Goal: Task Accomplishment & Management: Complete application form

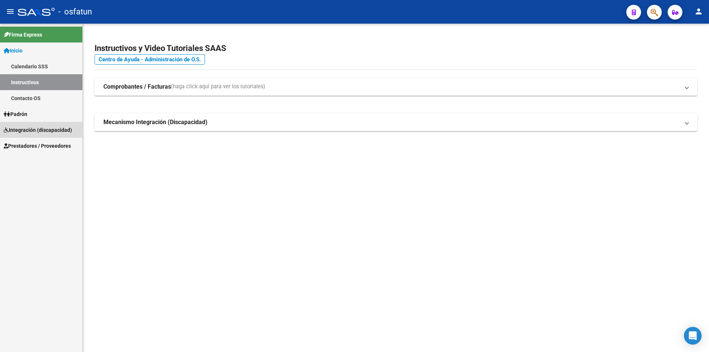
click at [34, 131] on span "Integración (discapacidad)" at bounding box center [38, 130] width 68 height 8
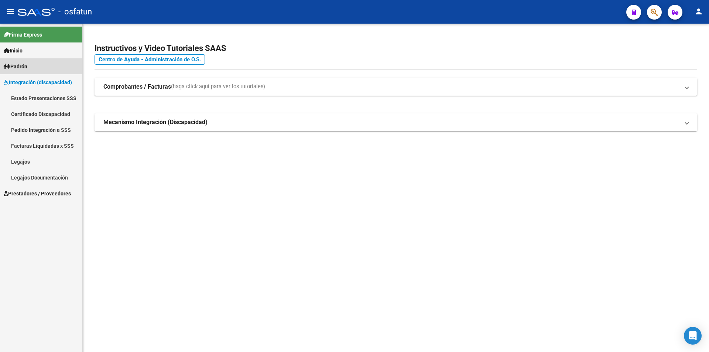
click at [31, 115] on mat-nav-list "Firma Express Inicio Calendario SSS Instructivos Contacto OS Padrón Análisis Af…" at bounding box center [41, 113] width 82 height 178
click at [38, 155] on link "Legajos" at bounding box center [41, 162] width 82 height 16
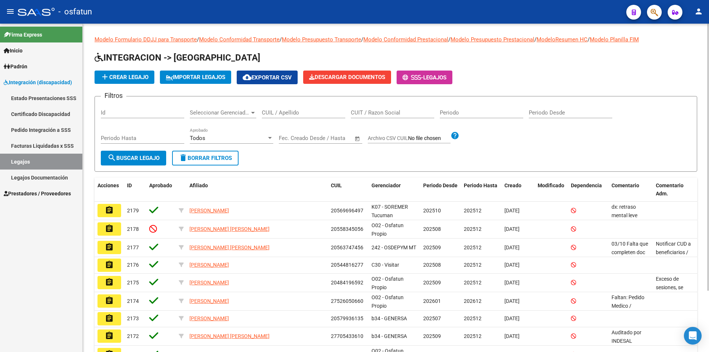
click at [274, 113] on input "CUIL / Apellido" at bounding box center [303, 112] width 83 height 7
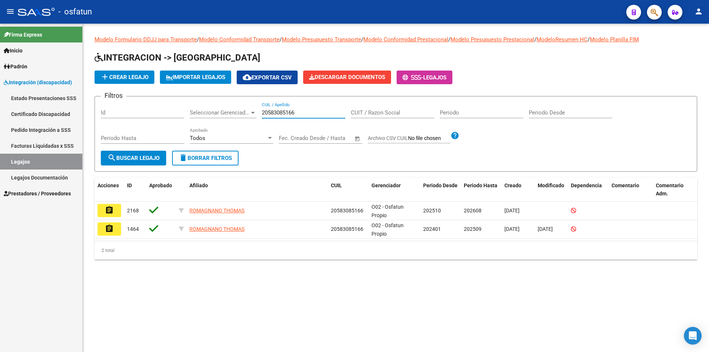
type input "20583085166"
click at [116, 276] on div "Modelo Formulario DDJJ para Transporte / Modelo Conformidad Transporte / Modelo…" at bounding box center [396, 154] width 626 height 260
drag, startPoint x: 105, startPoint y: 301, endPoint x: 122, endPoint y: 295, distance: 18.0
click at [105, 301] on mat-sidenav-content "Modelo Formulario DDJJ para Transporte / Modelo Conformidad Transporte / Modelo…" at bounding box center [396, 188] width 626 height 328
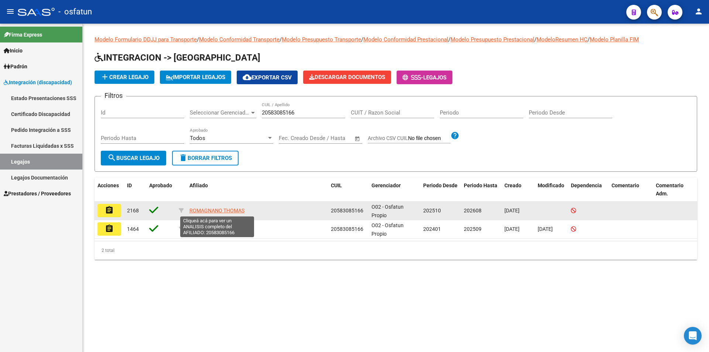
click at [210, 210] on span "ROMAGNANO THOMAS" at bounding box center [216, 211] width 55 height 6
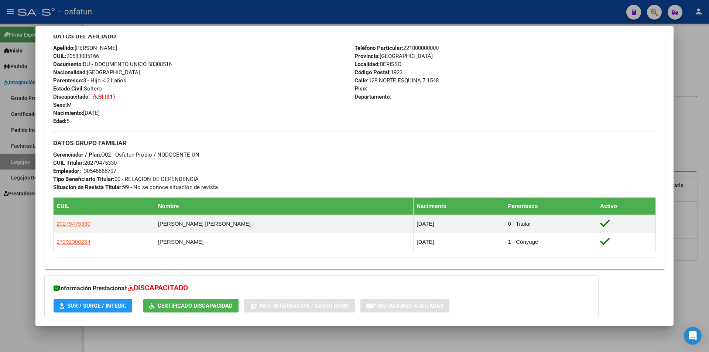
scroll to position [321, 0]
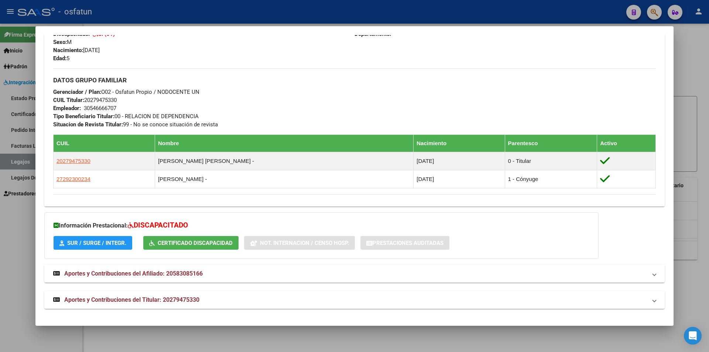
click at [686, 56] on div at bounding box center [354, 176] width 709 height 352
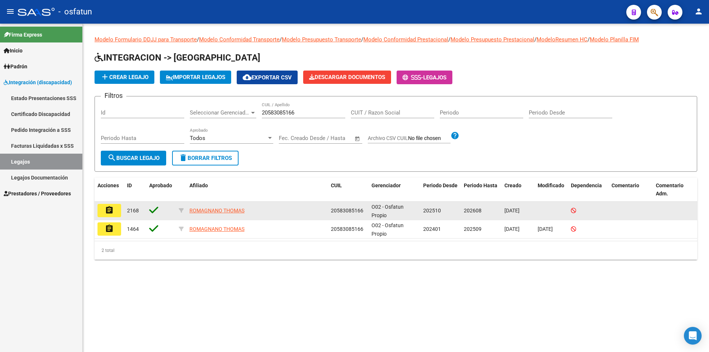
click at [116, 213] on button "assignment" at bounding box center [110, 210] width 24 height 13
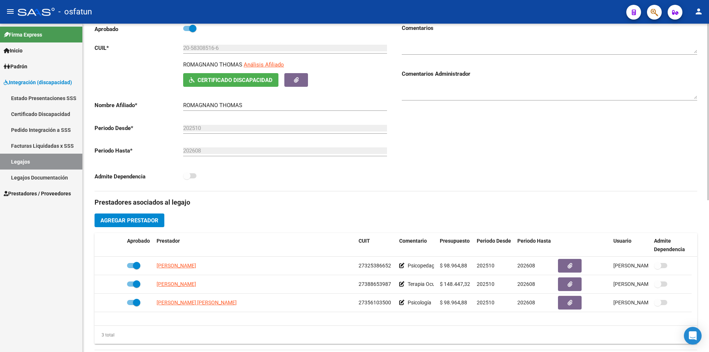
scroll to position [111, 0]
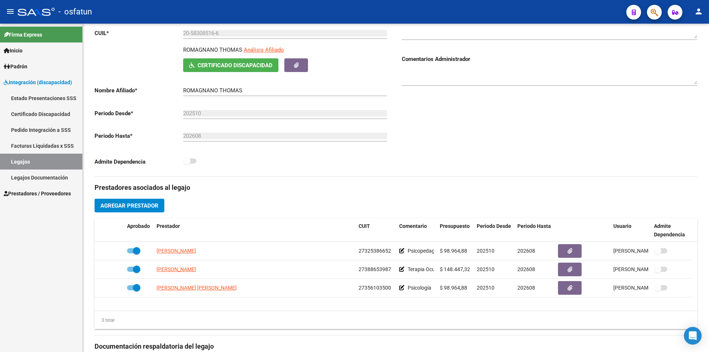
click at [12, 289] on div "Firma Express Inicio Calendario SSS Instructivos Contacto OS Padrón Análisis Af…" at bounding box center [41, 188] width 82 height 328
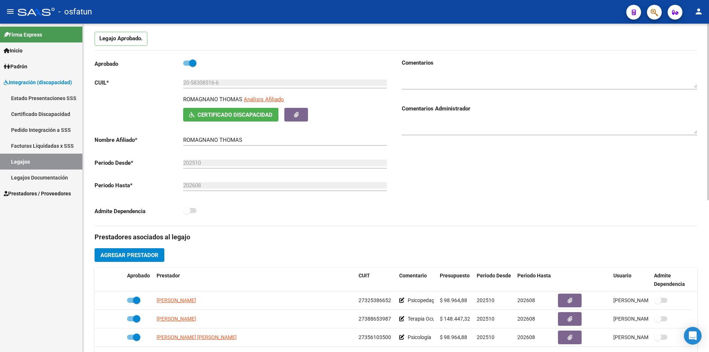
scroll to position [0, 0]
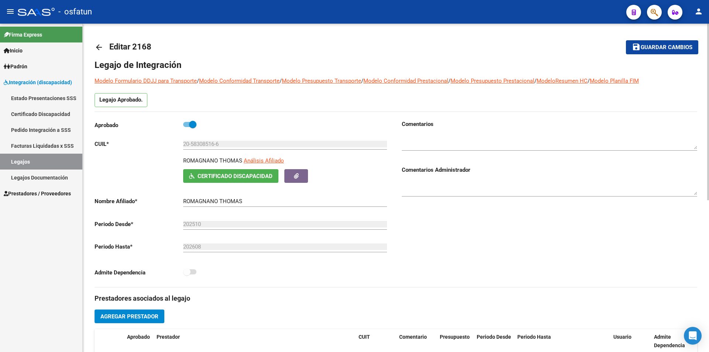
click at [96, 48] on mat-icon "arrow_back" at bounding box center [99, 47] width 9 height 9
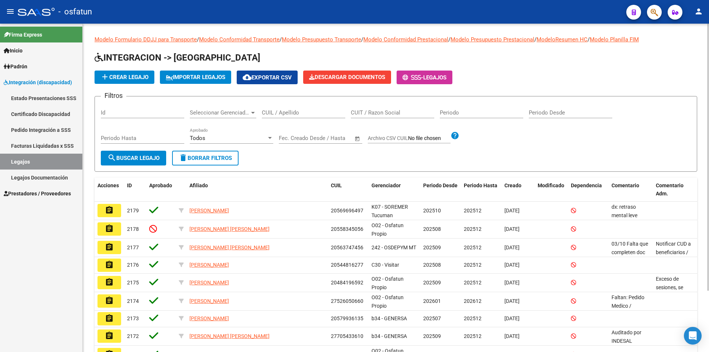
click at [271, 111] on input "CUIL / Apellido" at bounding box center [303, 112] width 83 height 7
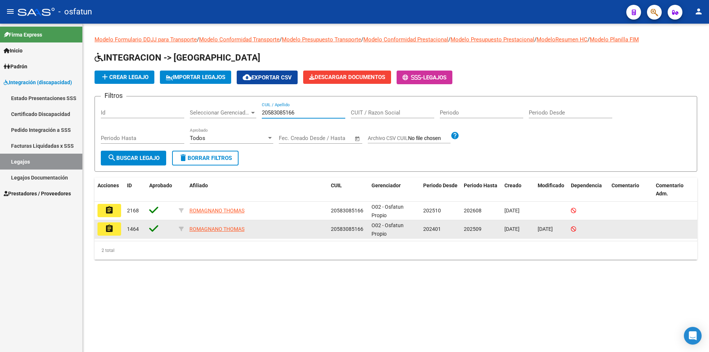
type input "20583085166"
click at [112, 229] on mat-icon "assignment" at bounding box center [109, 228] width 9 height 9
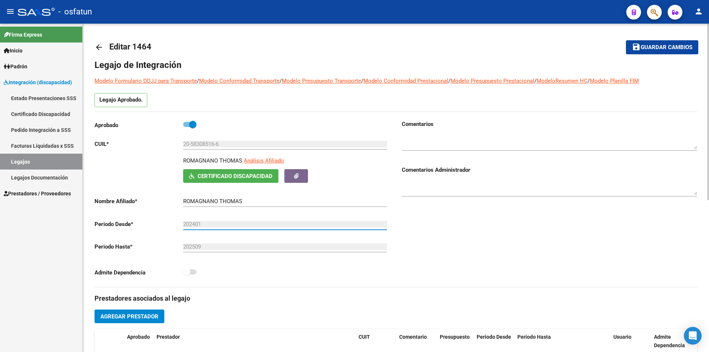
click at [222, 222] on input "202401" at bounding box center [285, 224] width 204 height 7
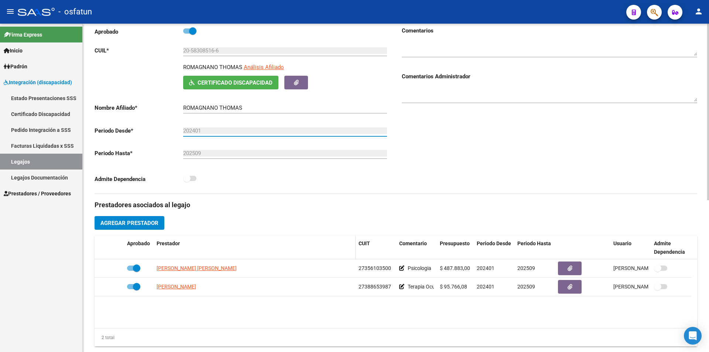
scroll to position [111, 0]
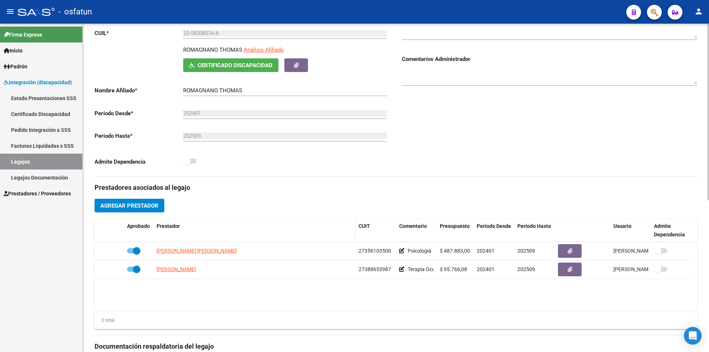
click at [249, 219] on datatable-header-cell "Prestador" at bounding box center [255, 230] width 202 height 24
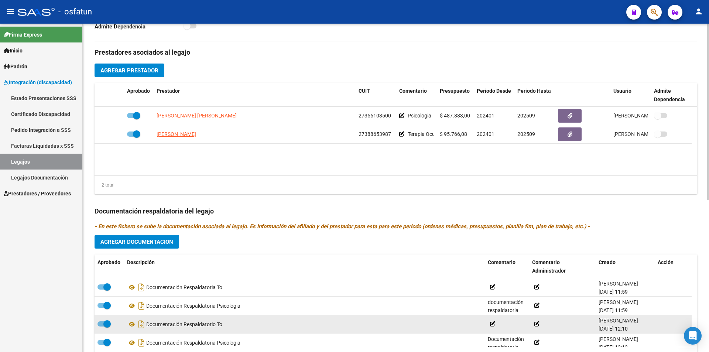
scroll to position [209, 0]
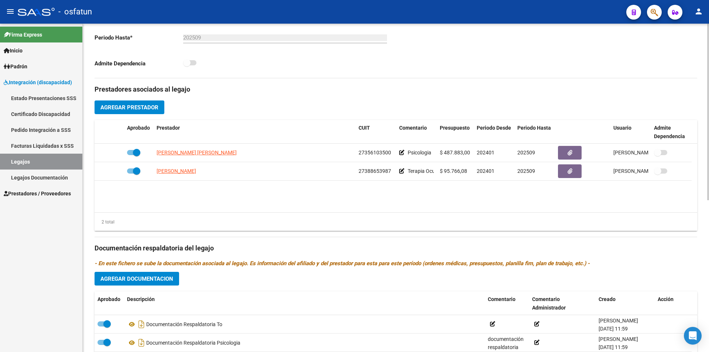
click at [116, 223] on div "2 total" at bounding box center [396, 222] width 603 height 18
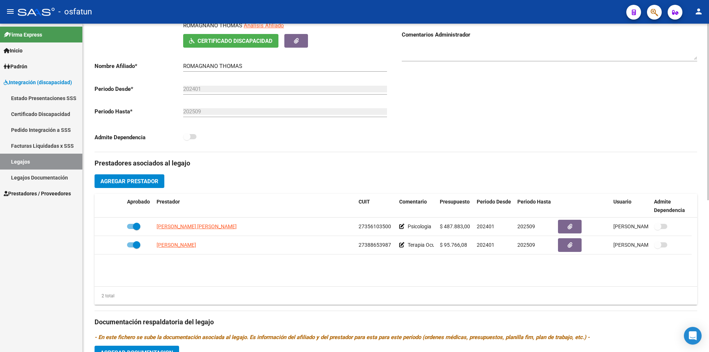
scroll to position [172, 0]
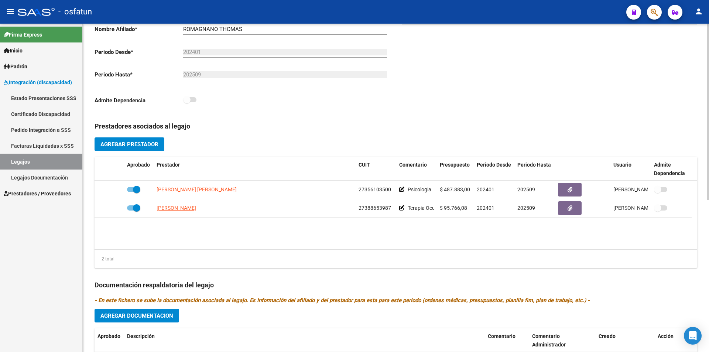
click at [137, 127] on h3 "Prestadores asociados al legajo" at bounding box center [396, 126] width 603 height 10
copy div "Prestadores asociados al legajo Agregar Prestador"
click at [110, 285] on h3 "Documentación respaldatoria del legajo" at bounding box center [396, 285] width 603 height 10
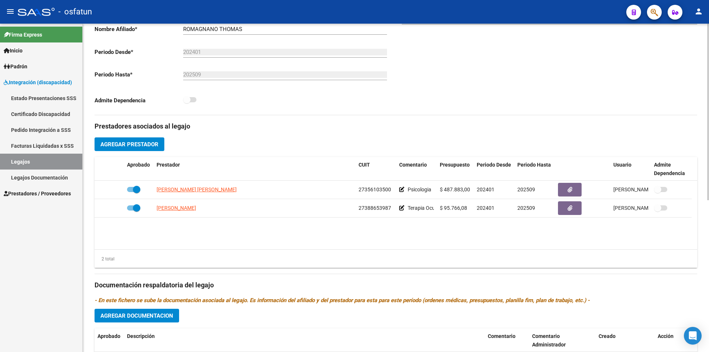
click at [110, 285] on h3 "Documentación respaldatoria del legajo" at bounding box center [396, 285] width 603 height 10
copy h3 "Documentación respaldatoria del legajo"
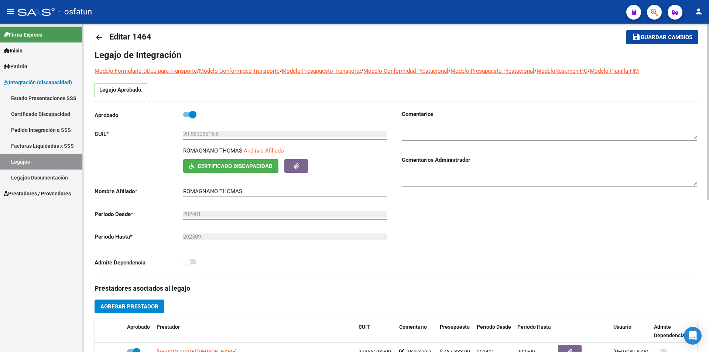
scroll to position [0, 0]
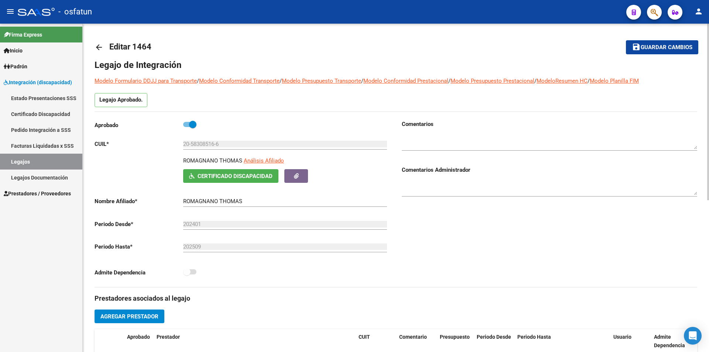
click at [101, 50] on mat-icon "arrow_back" at bounding box center [99, 47] width 9 height 9
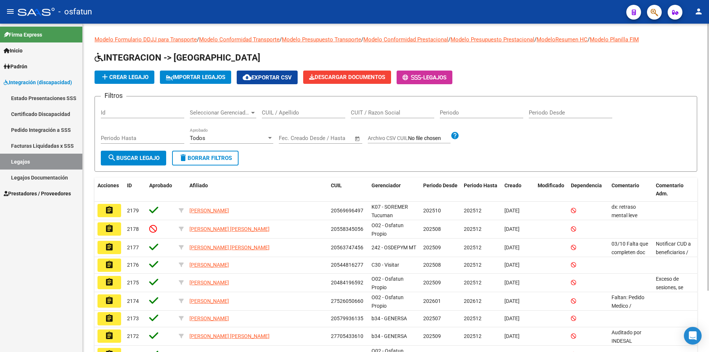
click at [285, 110] on input "CUIL / Apellido" at bounding box center [303, 112] width 83 height 7
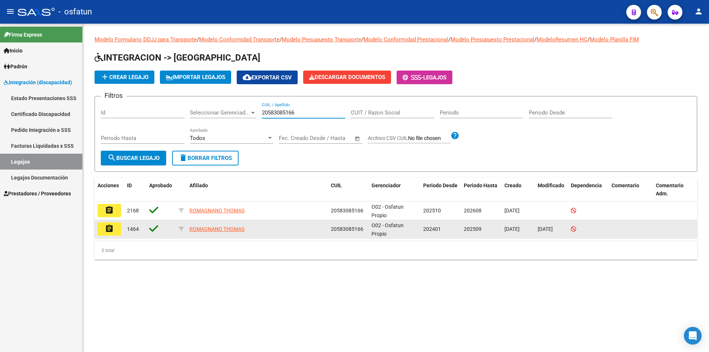
type input "20583085166"
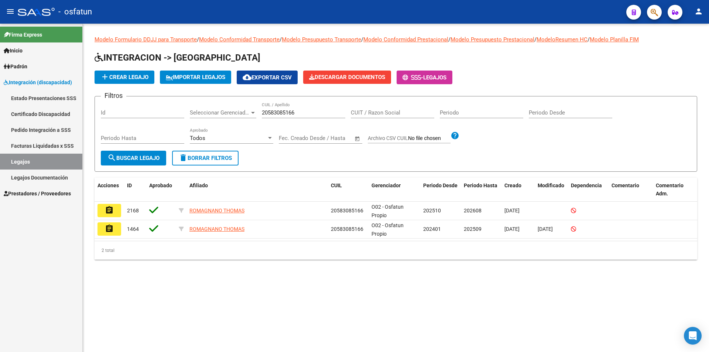
drag, startPoint x: 114, startPoint y: 226, endPoint x: 164, endPoint y: 298, distance: 87.4
click at [165, 301] on mat-sidenav-content "Modelo Formulario DDJJ para Transporte / Modelo Conformidad Transporte / Modelo…" at bounding box center [396, 188] width 626 height 328
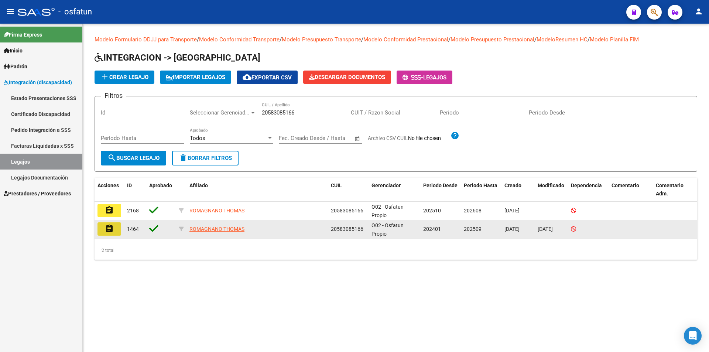
click at [114, 232] on button "assignment" at bounding box center [110, 228] width 24 height 13
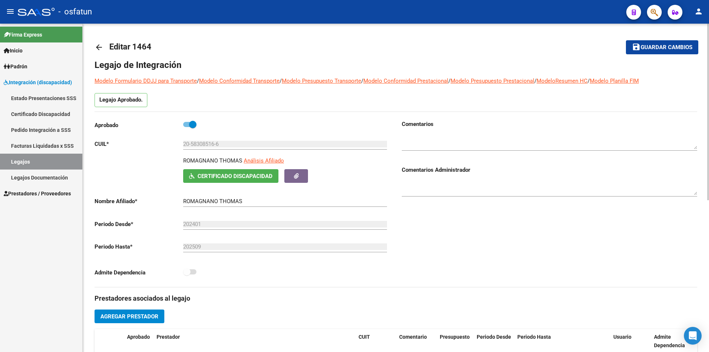
click at [96, 51] on mat-icon "arrow_back" at bounding box center [99, 47] width 9 height 9
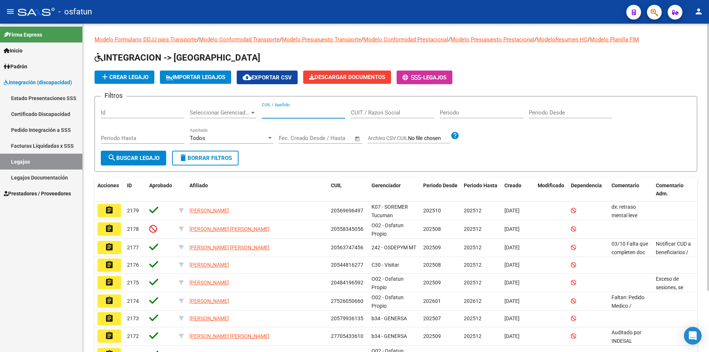
click at [301, 111] on input "CUIL / Apellido" at bounding box center [303, 112] width 83 height 7
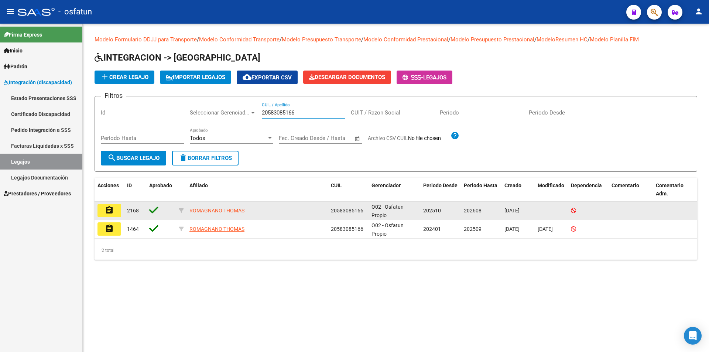
type input "20583085166"
click at [117, 214] on button "assignment" at bounding box center [110, 210] width 24 height 13
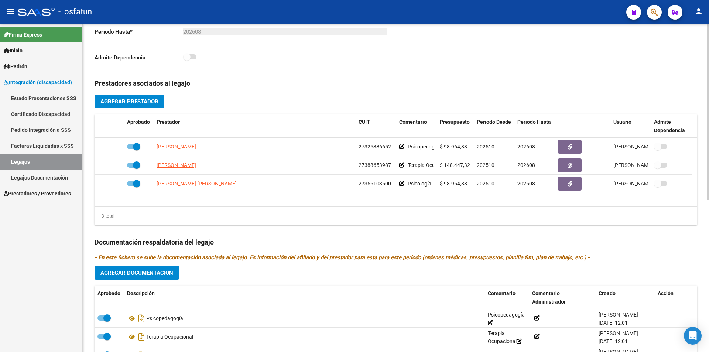
scroll to position [222, 0]
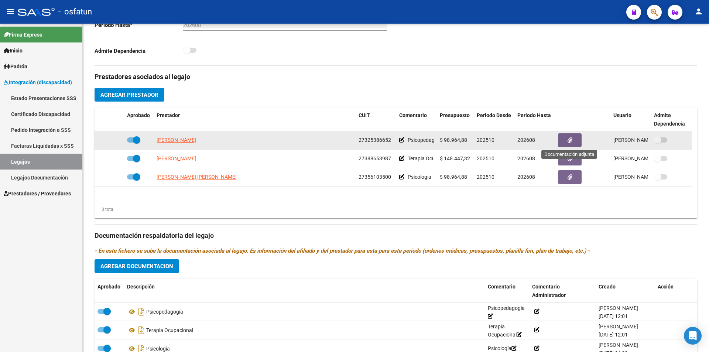
click at [569, 140] on icon "button" at bounding box center [570, 140] width 5 height 6
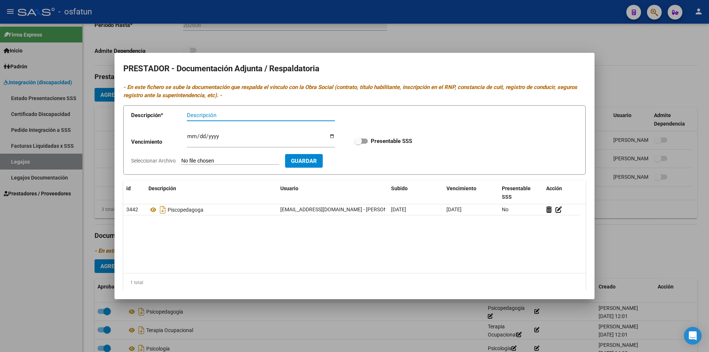
click at [627, 80] on div at bounding box center [354, 176] width 709 height 352
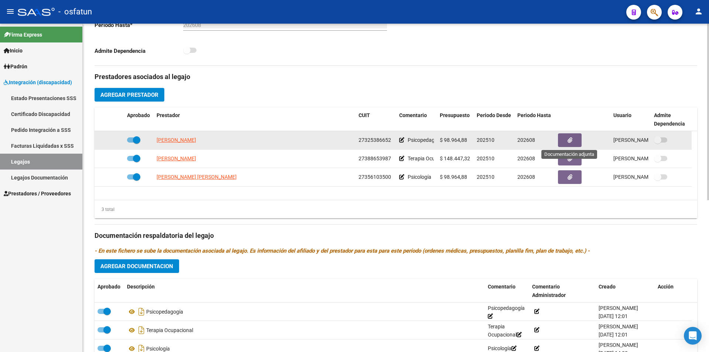
click at [573, 139] on button "button" at bounding box center [570, 140] width 24 height 14
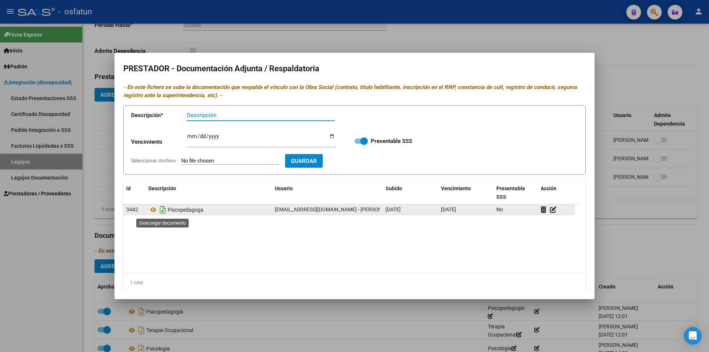
click at [164, 212] on icon "Descargar documento" at bounding box center [163, 210] width 10 height 12
click at [633, 234] on div at bounding box center [354, 176] width 709 height 352
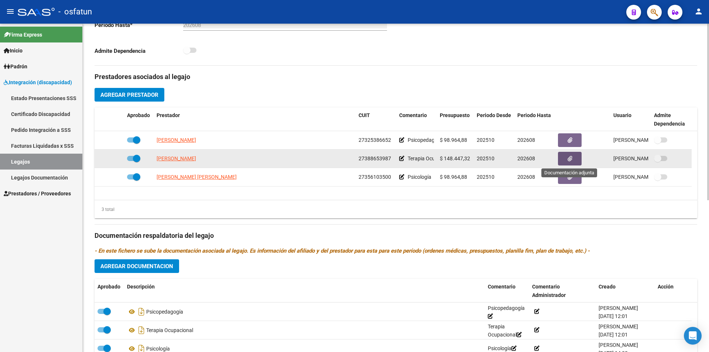
click at [566, 159] on button "button" at bounding box center [570, 159] width 24 height 14
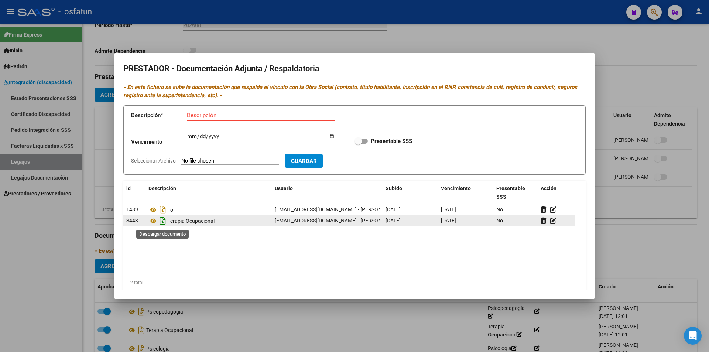
click at [163, 223] on icon "Descargar documento" at bounding box center [163, 221] width 10 height 12
click at [645, 224] on div at bounding box center [354, 176] width 709 height 352
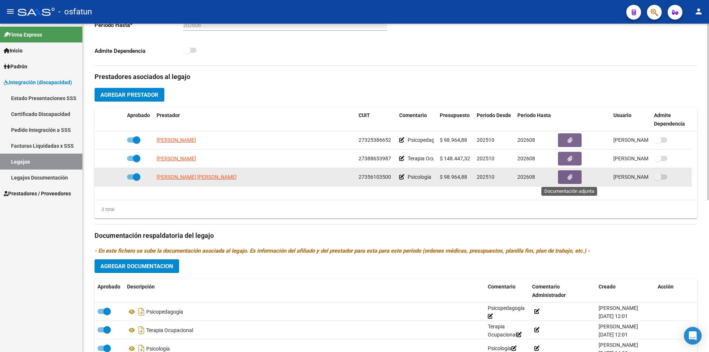
click at [575, 181] on button "button" at bounding box center [570, 177] width 24 height 14
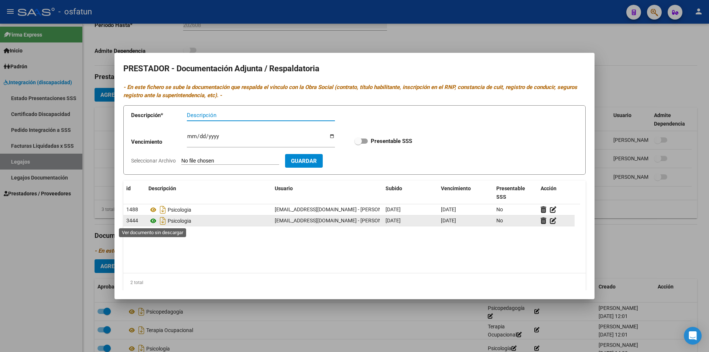
click at [151, 222] on icon at bounding box center [153, 220] width 10 height 9
click at [163, 224] on icon "Descargar documento" at bounding box center [163, 221] width 10 height 12
click at [633, 38] on div at bounding box center [354, 176] width 709 height 352
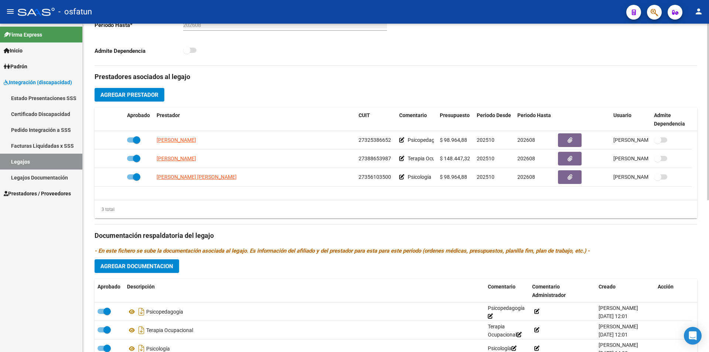
click at [405, 227] on div "Prestadores asociados al legajo Agregar Prestador Aprobado Prestador CUIT Comen…" at bounding box center [396, 231] width 603 height 330
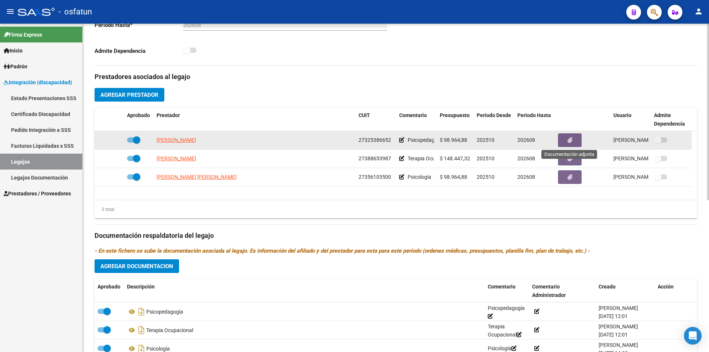
click at [575, 139] on button "button" at bounding box center [570, 140] width 24 height 14
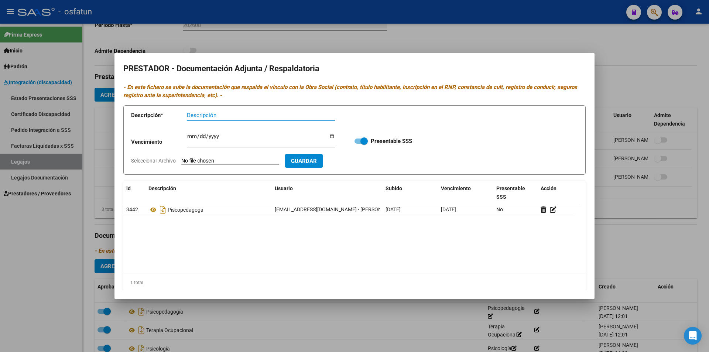
click at [623, 64] on div at bounding box center [354, 176] width 709 height 352
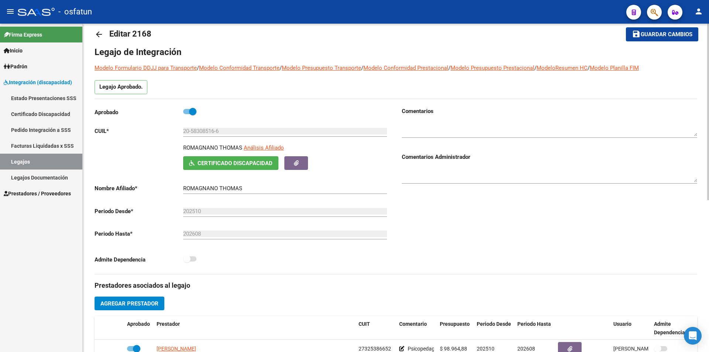
scroll to position [0, 0]
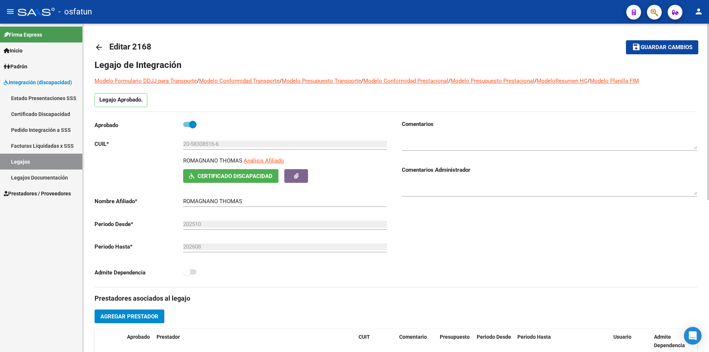
click at [98, 48] on mat-icon "arrow_back" at bounding box center [99, 47] width 9 height 9
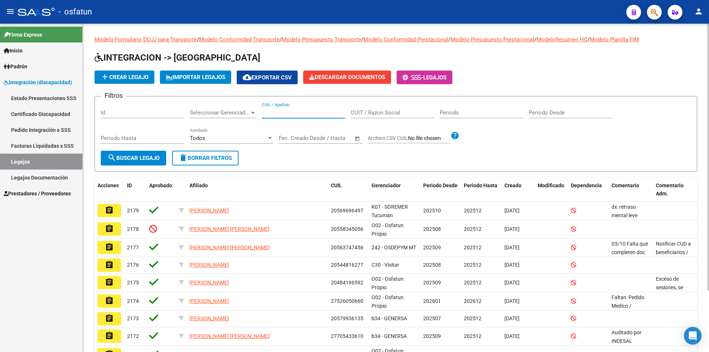
click at [312, 111] on input "CUIL / Apellido" at bounding box center [303, 112] width 83 height 7
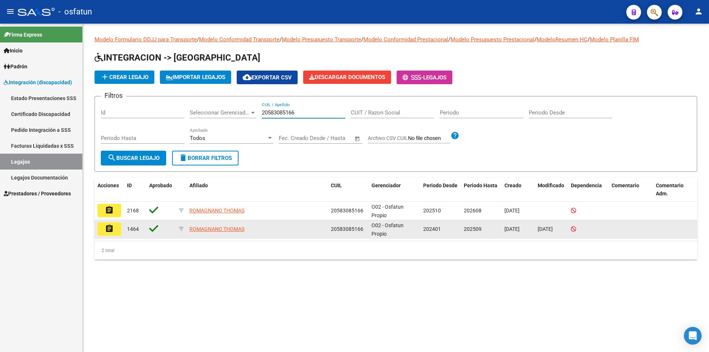
type input "20583085166"
click at [113, 232] on mat-icon "assignment" at bounding box center [109, 228] width 9 height 9
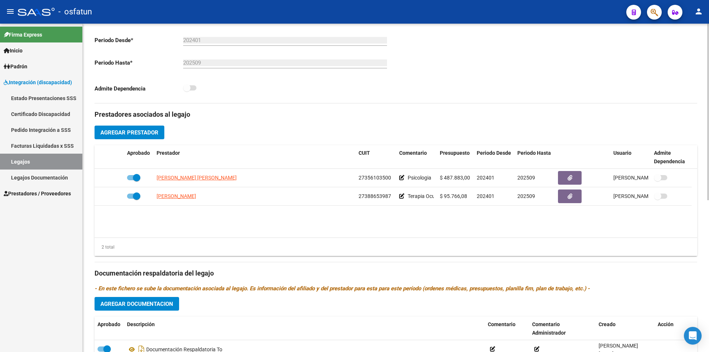
scroll to position [185, 0]
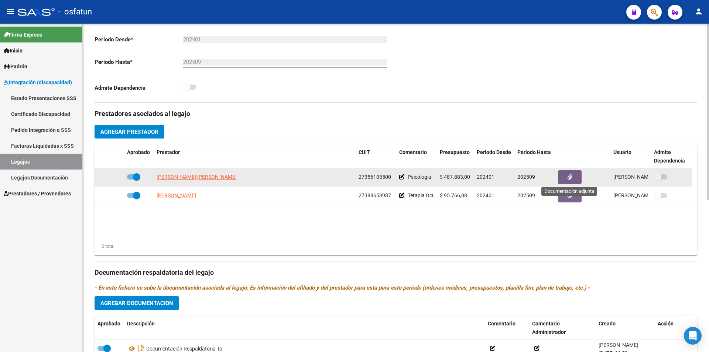
click at [569, 178] on icon "button" at bounding box center [570, 177] width 5 height 6
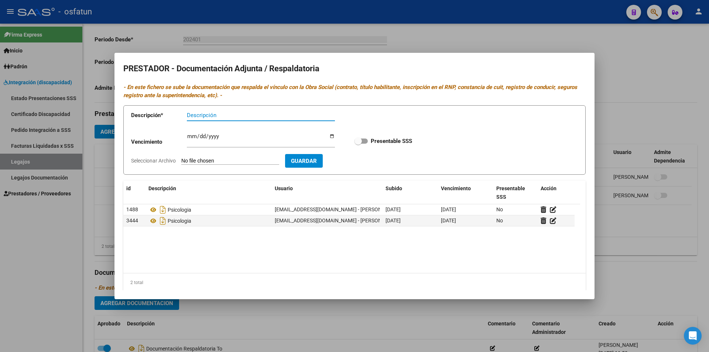
click at [631, 236] on div at bounding box center [354, 176] width 709 height 352
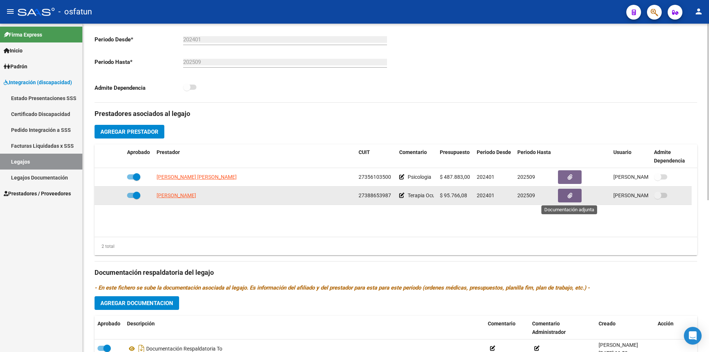
click at [574, 198] on button "button" at bounding box center [570, 196] width 24 height 14
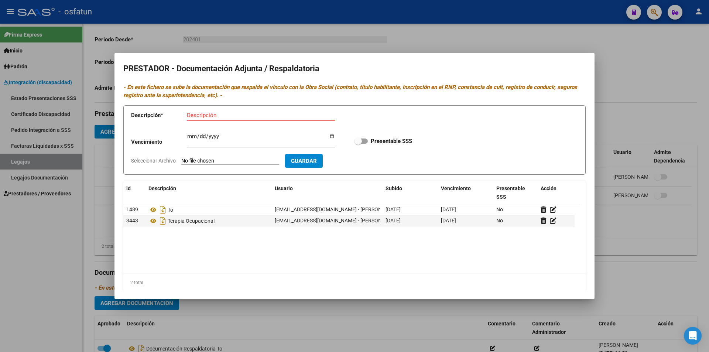
click at [632, 225] on div at bounding box center [354, 176] width 709 height 352
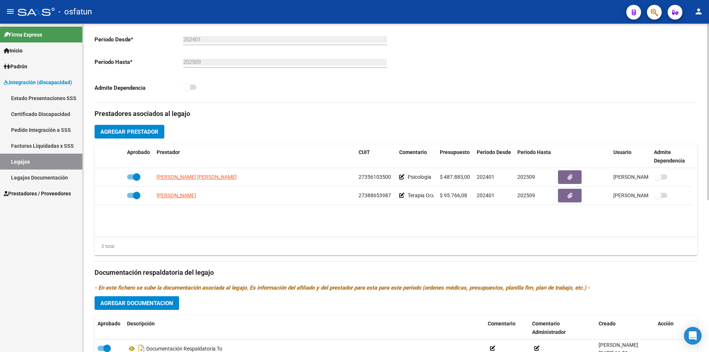
click at [150, 133] on span "Agregar Prestador" at bounding box center [129, 132] width 58 height 7
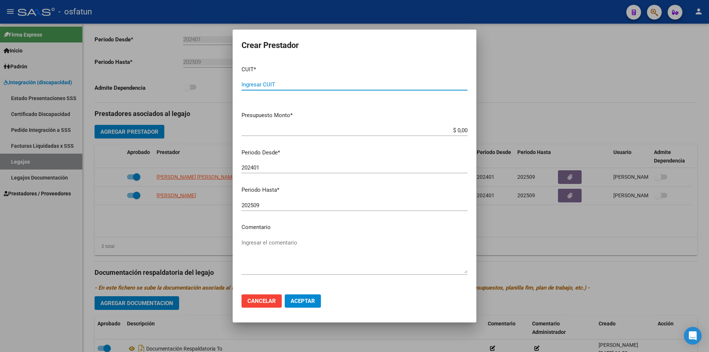
click at [312, 85] on input "Ingresar CUIT" at bounding box center [355, 84] width 226 height 7
type input "27-32538665-2"
click at [317, 131] on input "$ 0,00" at bounding box center [355, 130] width 226 height 7
click at [453, 130] on input "$ 0,00" at bounding box center [355, 130] width 226 height 7
type input "$ 98.964,88"
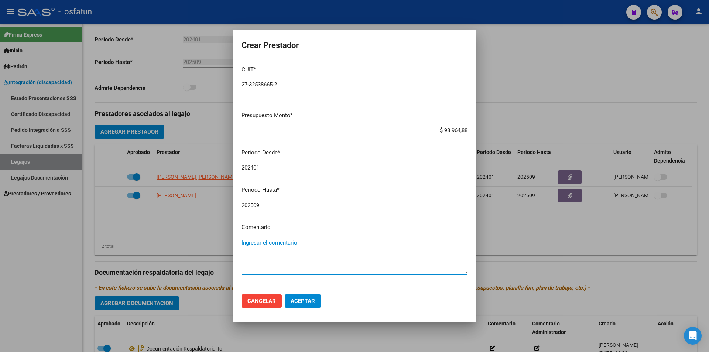
click at [268, 252] on textarea "Ingresar el comentario" at bounding box center [355, 256] width 226 height 35
type textarea "psicopedagogía"
click at [301, 302] on span "Aceptar" at bounding box center [303, 301] width 24 height 7
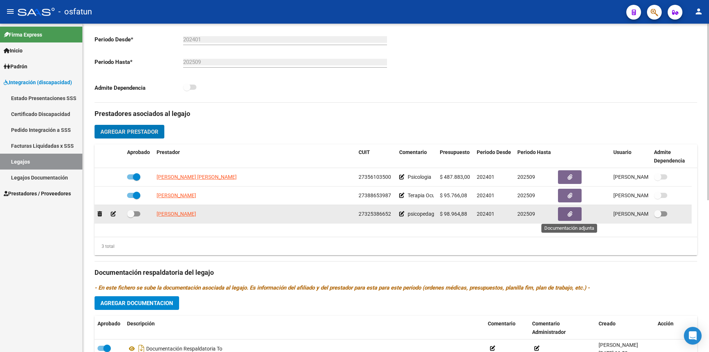
click at [567, 216] on button "button" at bounding box center [570, 214] width 24 height 14
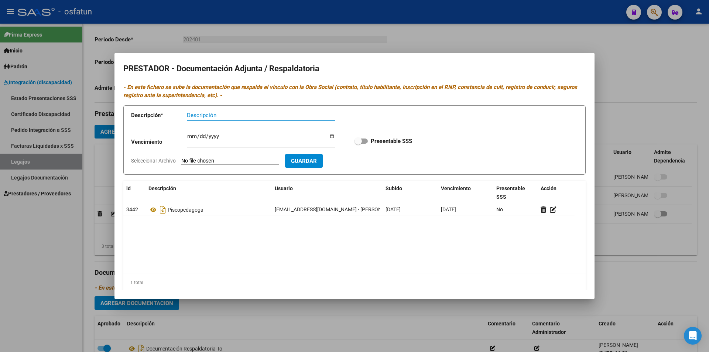
click at [641, 252] on div at bounding box center [354, 176] width 709 height 352
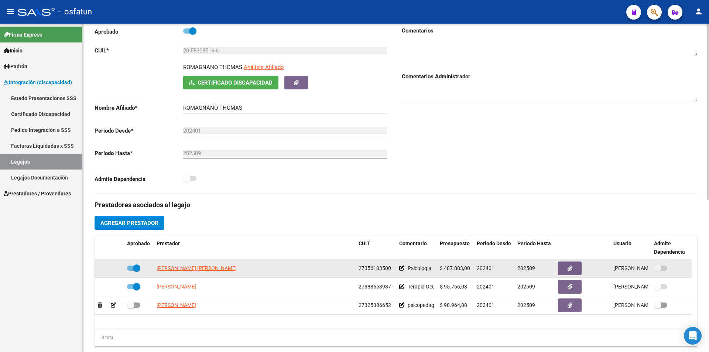
scroll to position [111, 0]
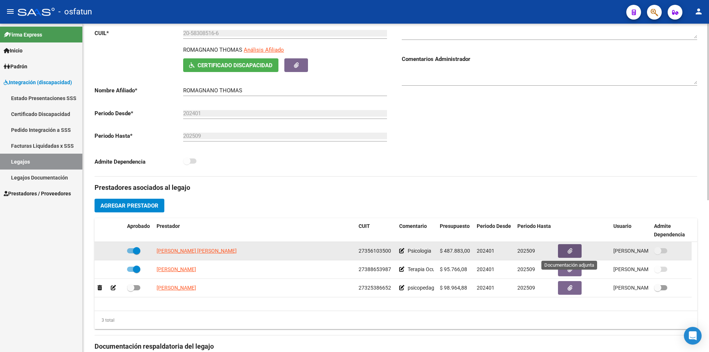
click at [571, 253] on icon "button" at bounding box center [570, 251] width 5 height 6
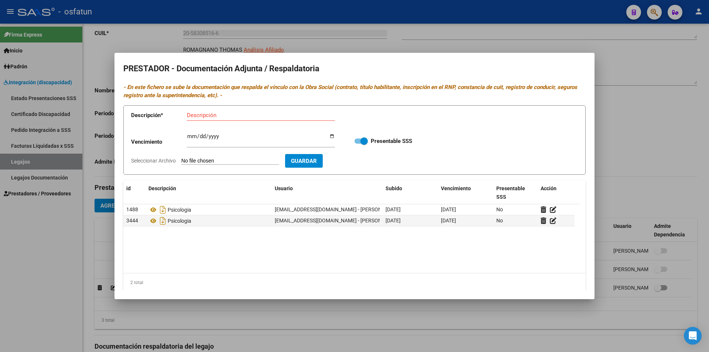
click at [373, 327] on div at bounding box center [354, 176] width 709 height 352
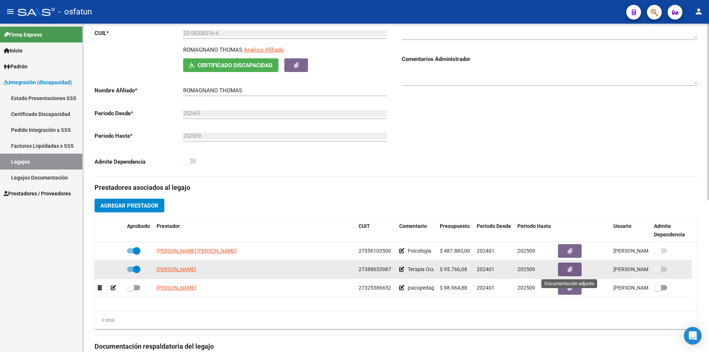
click at [567, 266] on button "button" at bounding box center [570, 270] width 24 height 14
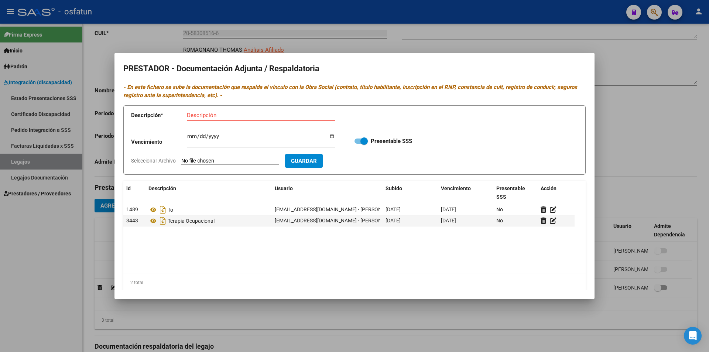
click at [348, 333] on div at bounding box center [354, 176] width 709 height 352
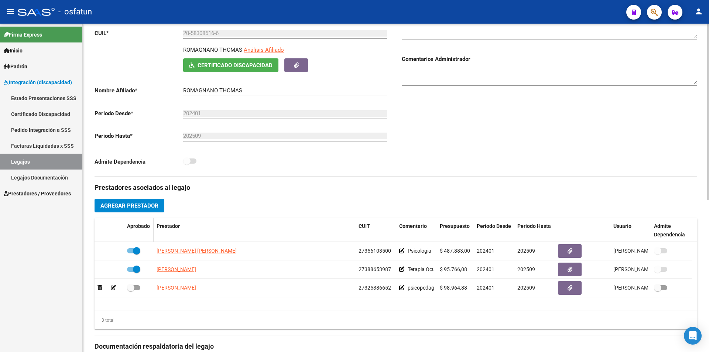
drag, startPoint x: 21, startPoint y: 238, endPoint x: 146, endPoint y: 242, distance: 124.5
click at [21, 238] on div "Firma Express Inicio Calendario SSS Instructivos Contacto OS Padrón Análisis Af…" at bounding box center [41, 188] width 82 height 328
click at [0, 304] on div "Firma Express Inicio Calendario SSS Instructivos Contacto OS Padrón Análisis Af…" at bounding box center [41, 188] width 82 height 328
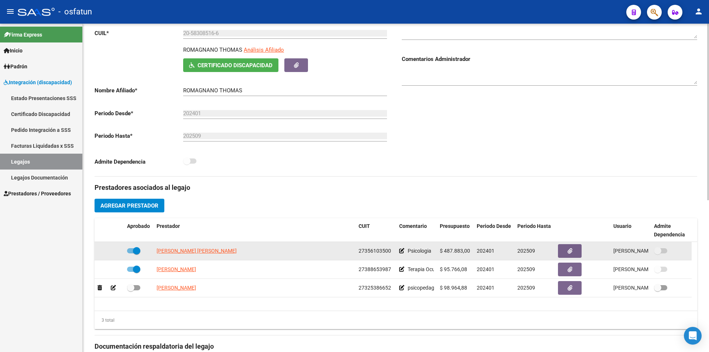
drag, startPoint x: 230, startPoint y: 251, endPoint x: 153, endPoint y: 259, distance: 78.0
click at [153, 259] on div "[PERSON_NAME] [PERSON_NAME] 27356103500 Psicologia $ 487.883,00 202401 202509 […" at bounding box center [393, 251] width 597 height 18
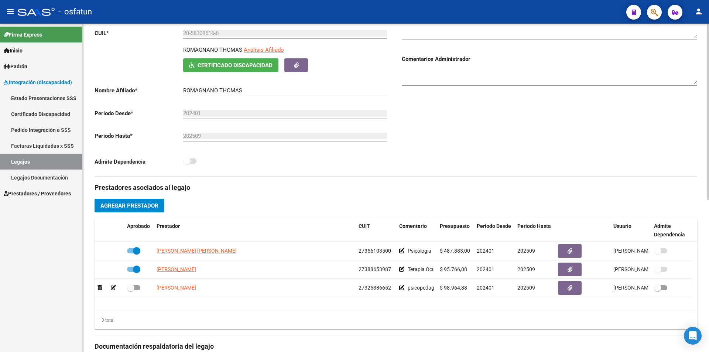
copy span "[PERSON_NAME] [PERSON_NAME]"
click at [529, 327] on div "3 total" at bounding box center [396, 320] width 603 height 18
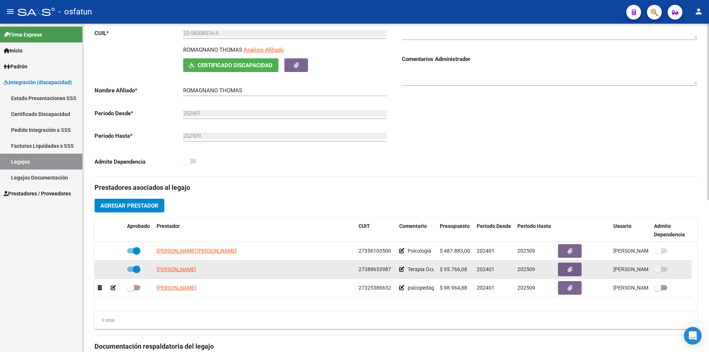
drag, startPoint x: 55, startPoint y: 293, endPoint x: 105, endPoint y: 268, distance: 55.3
click at [55, 293] on div "Firma Express Inicio Calendario SSS Instructivos Contacto OS Padrón Análisis Af…" at bounding box center [41, 188] width 82 height 328
drag, startPoint x: 240, startPoint y: 268, endPoint x: 152, endPoint y: 266, distance: 88.3
click at [152, 266] on div "[PERSON_NAME] 27388653987 Terapia Ocupacional $ 95.766,08 202401 202509 [PERSON…" at bounding box center [393, 269] width 597 height 18
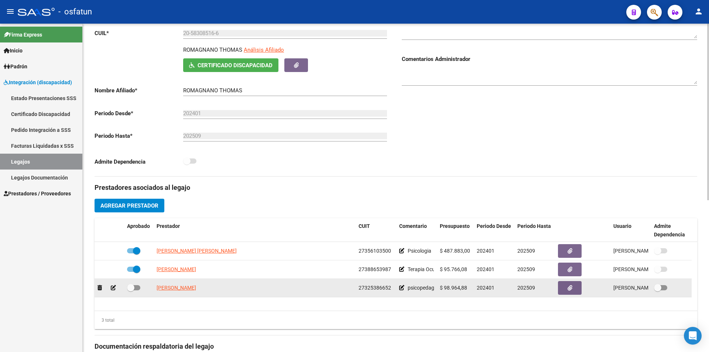
copy span "[PERSON_NAME]"
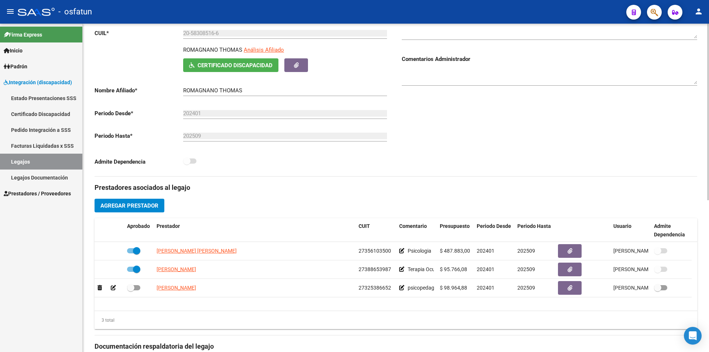
drag, startPoint x: 45, startPoint y: 280, endPoint x: 280, endPoint y: 107, distance: 291.7
click at [45, 280] on div "Firma Express Inicio Calendario SSS Instructivos Contacto OS Padrón Análisis Af…" at bounding box center [41, 188] width 82 height 328
click at [526, 340] on div "Prestadores asociados al legajo Agregar Prestador Aprobado Prestador CUIT Comen…" at bounding box center [396, 342] width 603 height 330
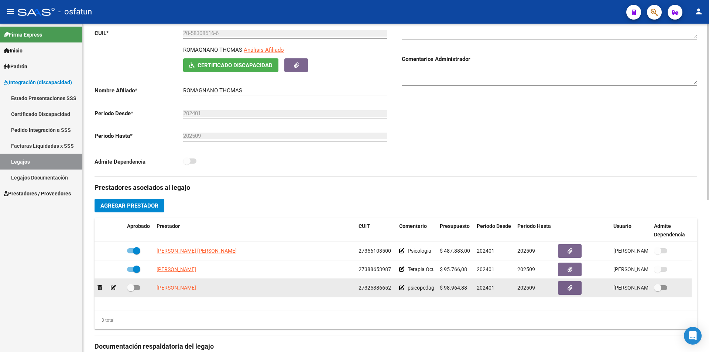
drag, startPoint x: 223, startPoint y: 288, endPoint x: 155, endPoint y: 290, distance: 67.6
click at [155, 290] on datatable-body-cell "[PERSON_NAME]" at bounding box center [255, 288] width 202 height 18
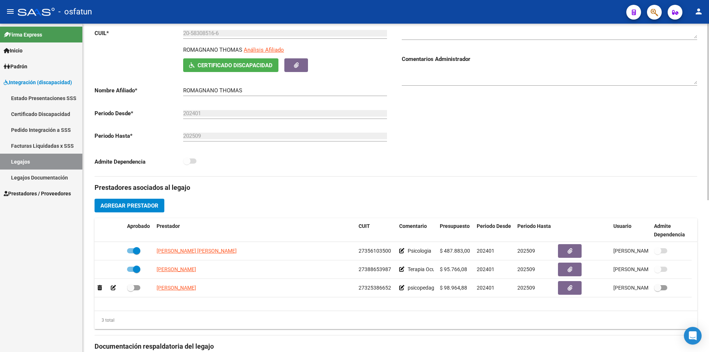
copy span "[PERSON_NAME]"
drag, startPoint x: 542, startPoint y: 344, endPoint x: 532, endPoint y: 352, distance: 12.7
click at [542, 344] on h3 "Documentación respaldatoria del legajo" at bounding box center [396, 346] width 603 height 10
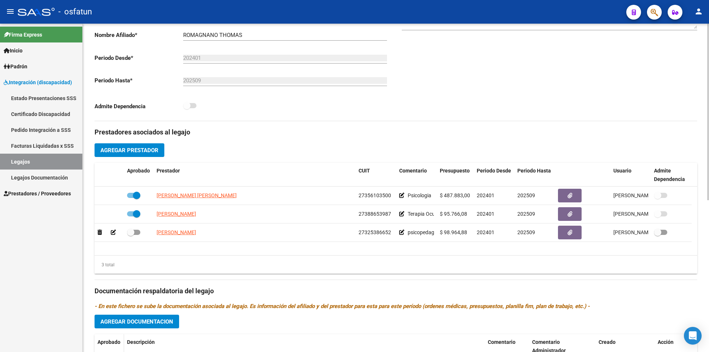
click at [102, 335] on div "Prestadores asociados al legajo Agregar Prestador Aprobado Prestador CUIT Comen…" at bounding box center [396, 286] width 603 height 330
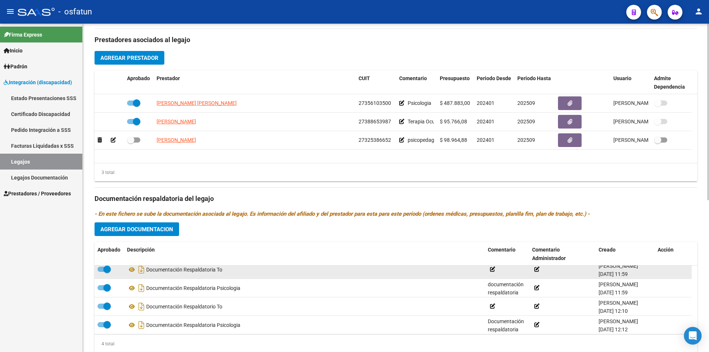
scroll to position [7, 0]
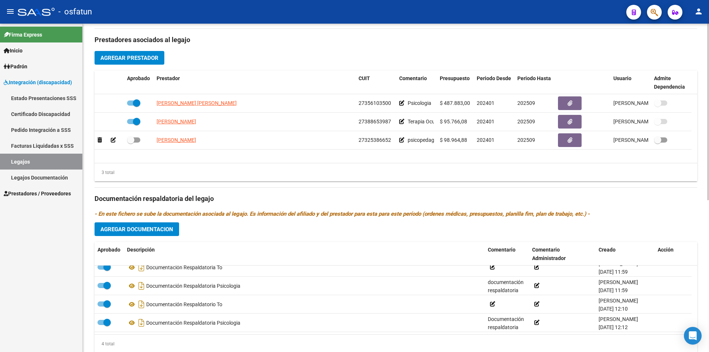
click at [153, 198] on h3 "Documentación respaldatoria del legajo" at bounding box center [396, 199] width 603 height 10
copy h3 "Documentación respaldatoria del legajo"
drag, startPoint x: 41, startPoint y: 315, endPoint x: 66, endPoint y: 312, distance: 24.9
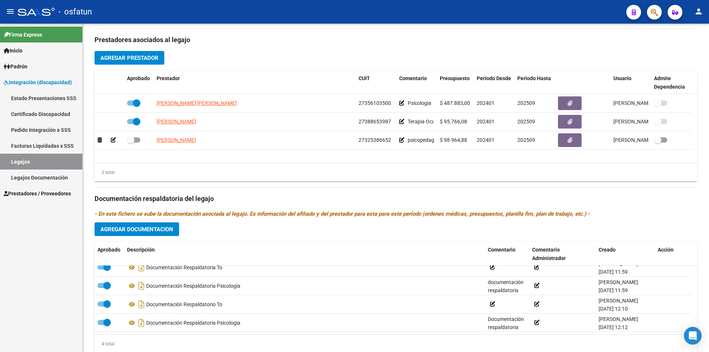
click at [41, 315] on div "Firma Express Inicio Calendario SSS Instructivos Contacto OS Padrón Análisis Af…" at bounding box center [41, 188] width 82 height 328
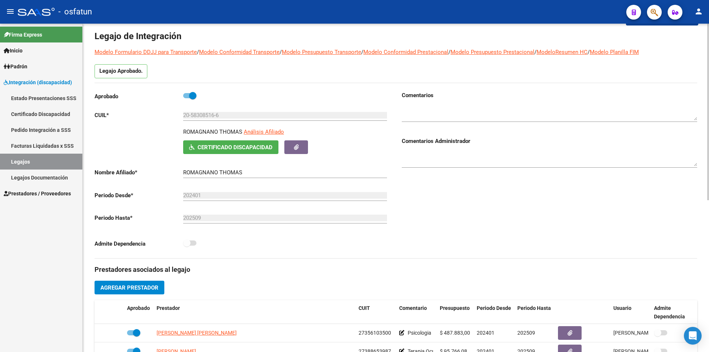
scroll to position [0, 0]
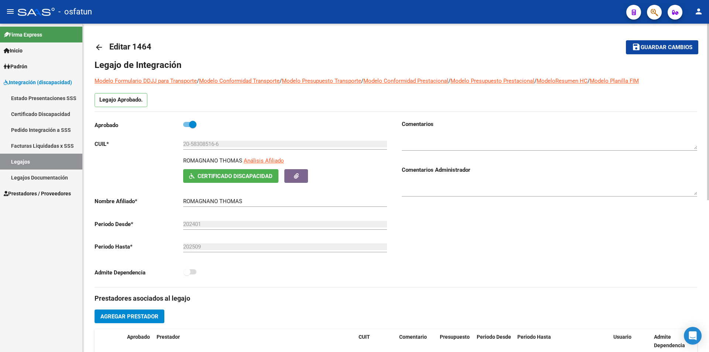
click at [653, 50] on span "Guardar cambios" at bounding box center [667, 47] width 52 height 7
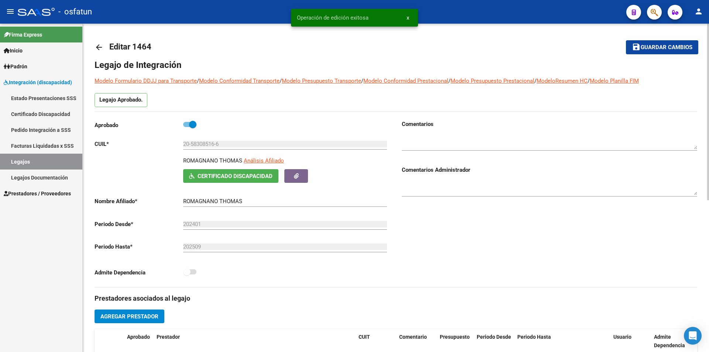
click at [99, 48] on mat-icon "arrow_back" at bounding box center [99, 47] width 9 height 9
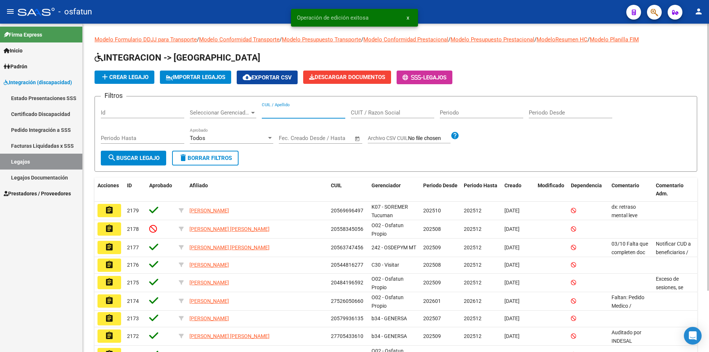
click at [294, 110] on input "CUIL / Apellido" at bounding box center [303, 112] width 83 height 7
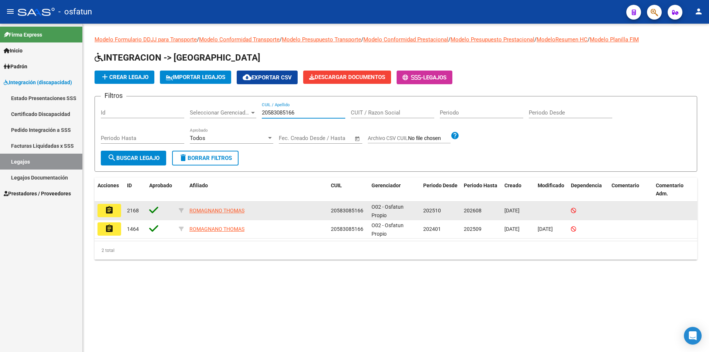
type input "20583085166"
click at [107, 209] on mat-icon "assignment" at bounding box center [109, 210] width 9 height 9
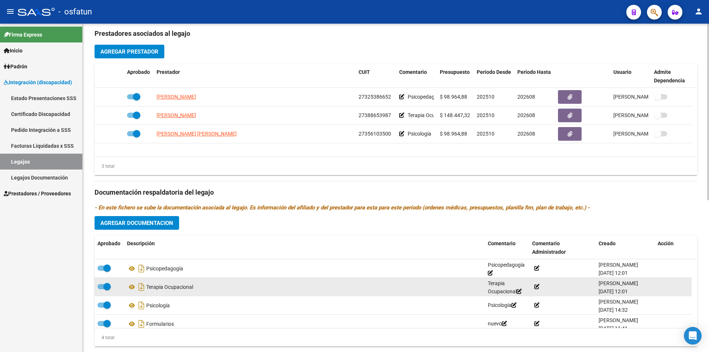
scroll to position [283, 0]
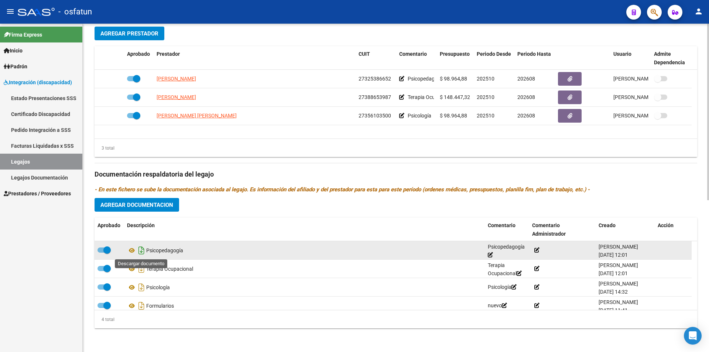
click at [142, 252] on icon "Descargar documento" at bounding box center [142, 251] width 10 height 12
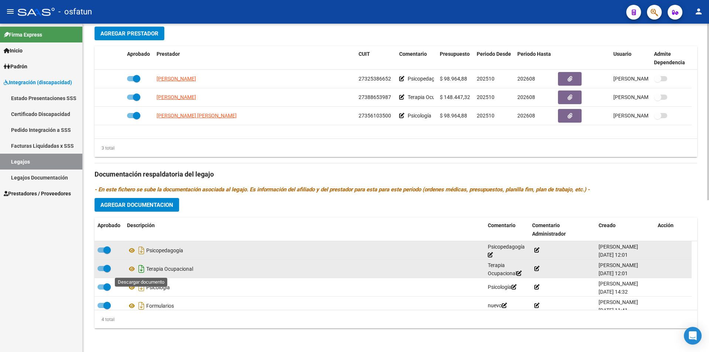
click at [142, 270] on icon "Descargar documento" at bounding box center [142, 269] width 10 height 12
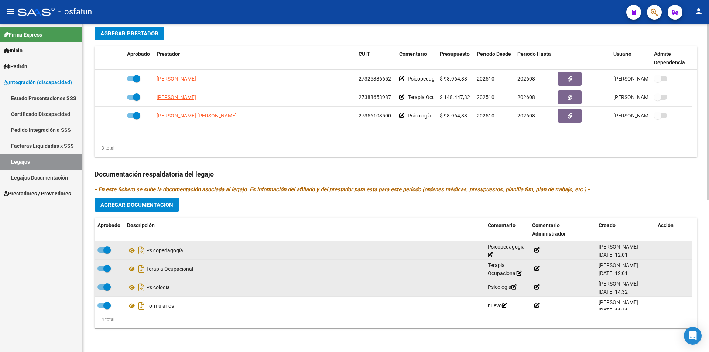
scroll to position [7, 0]
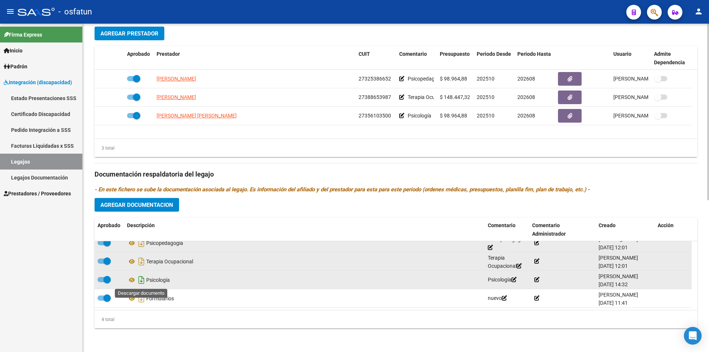
click at [143, 283] on icon "Descargar documento" at bounding box center [142, 280] width 10 height 12
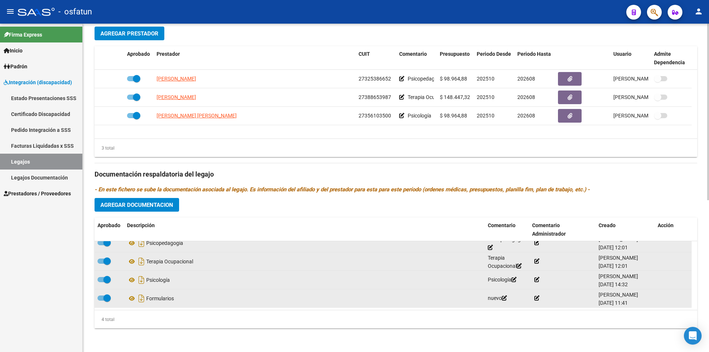
click at [131, 303] on div "Formularios" at bounding box center [304, 299] width 355 height 12
click at [131, 301] on icon at bounding box center [132, 298] width 10 height 9
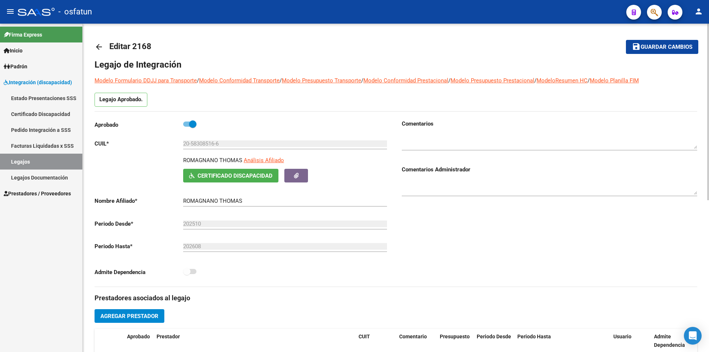
scroll to position [0, 0]
click at [99, 49] on mat-icon "arrow_back" at bounding box center [99, 47] width 9 height 9
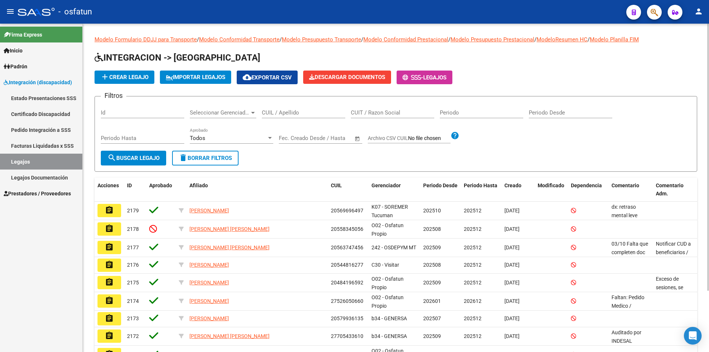
click at [267, 112] on input "CUIL / Apellido" at bounding box center [303, 112] width 83 height 7
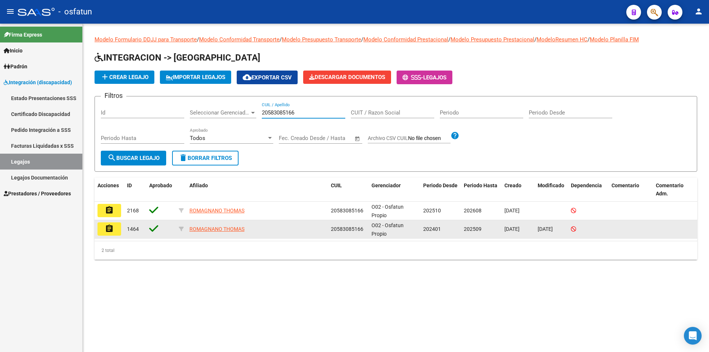
type input "20583085166"
click at [114, 231] on button "assignment" at bounding box center [110, 228] width 24 height 13
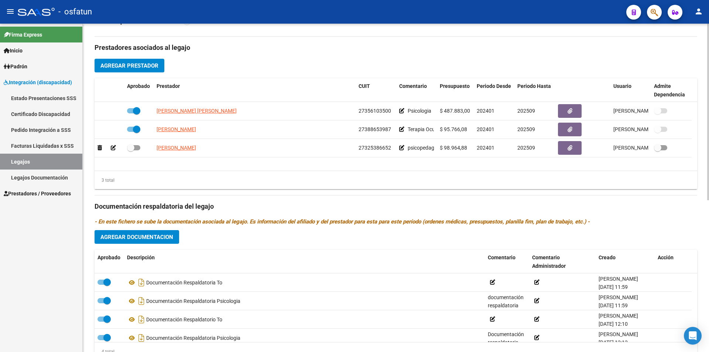
scroll to position [283, 0]
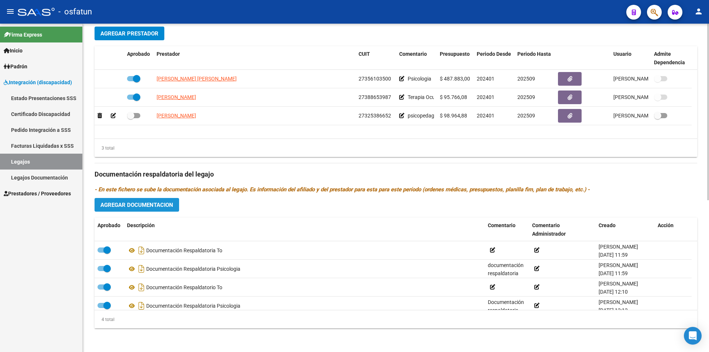
click at [152, 204] on span "Agregar Documentacion" at bounding box center [136, 205] width 73 height 7
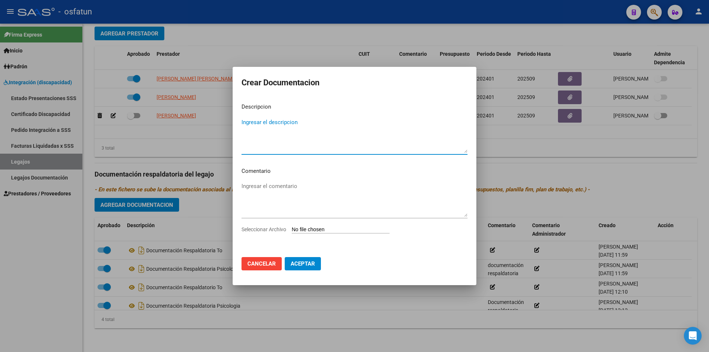
paste textarea "PSICOPEDAGOGIA"
type textarea "PSICOPEDAGOGIA"
click at [308, 189] on textarea "Ingresar el comentario" at bounding box center [355, 199] width 226 height 35
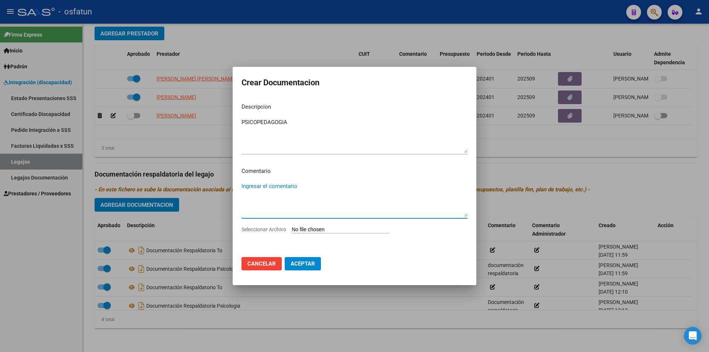
paste textarea "PSICOPEDAGOGIA"
type textarea "PSICOPEDAGOGIA"
click at [302, 230] on input "Seleccionar Archivo" at bounding box center [341, 229] width 98 height 7
type input "C:\fakepath\INTEGRACION-CUIL_20583085166-ROMAGNANO_THOMAS-DESDE_202510-HASTA_20…"
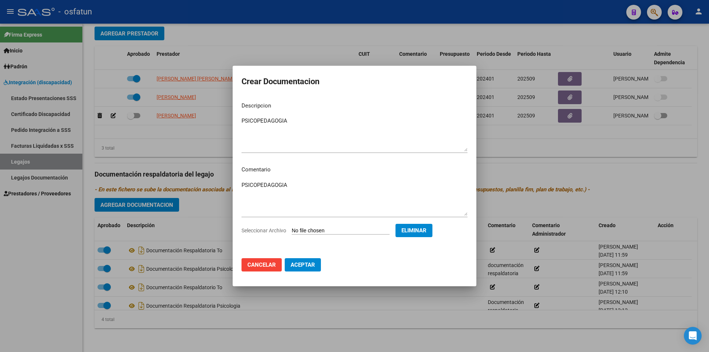
drag, startPoint x: 280, startPoint y: 115, endPoint x: 275, endPoint y: 120, distance: 7.6
type textarea "PSICOPEDAGOGÍA"
click at [310, 265] on span "Aceptar" at bounding box center [303, 264] width 24 height 7
checkbox input "false"
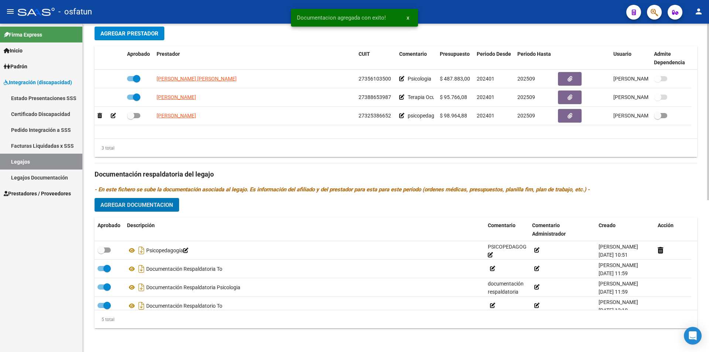
click at [137, 205] on span "Agregar Documentacion" at bounding box center [136, 205] width 73 height 7
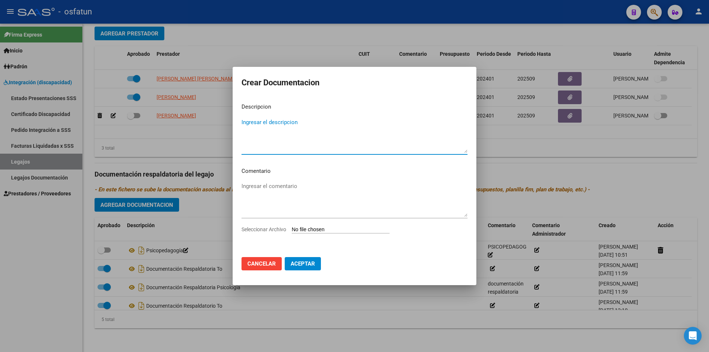
click at [313, 226] on input "Seleccionar Archivo" at bounding box center [341, 229] width 98 height 7
type input "C:\fakepath\INTEGRACION-CUIL_20583085166-ROMAGNANO_THOMAS-DESDE_202510-HASTA_20…"
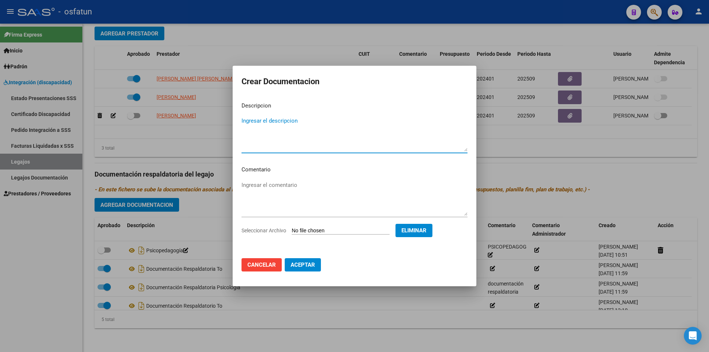
click at [295, 123] on textarea "Ingresar el descripcion" at bounding box center [355, 134] width 226 height 35
paste textarea "TERAPIA_OCUPACIONAL"
click at [266, 121] on textarea "TERAPIA_OCUPACIONAL" at bounding box center [355, 134] width 226 height 35
drag, startPoint x: 314, startPoint y: 123, endPoint x: 239, endPoint y: 124, distance: 75.7
click at [239, 124] on mat-dialog-content "Descripcion TERAPIA OCUPACIONAL Ingresar el descripcion Comentario Ingresar el …" at bounding box center [355, 174] width 244 height 157
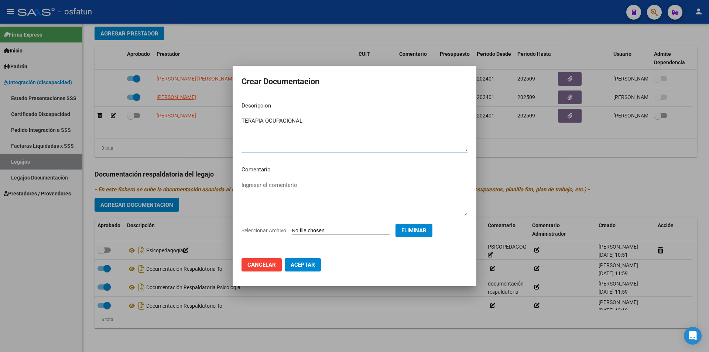
type textarea "TERAPIA OCUPACIONAL"
click at [283, 176] on mat-dialog-content "Descripcion TERAPIA OCUPACIONAL Ingresar el descripcion Comentario Ingresar el …" at bounding box center [355, 174] width 244 height 157
click at [284, 182] on textarea "Ingresar el comentario" at bounding box center [355, 198] width 226 height 35
paste textarea "TERAPIA OCUPACIONAL"
type textarea "TERAPIA OCUPACIONAL"
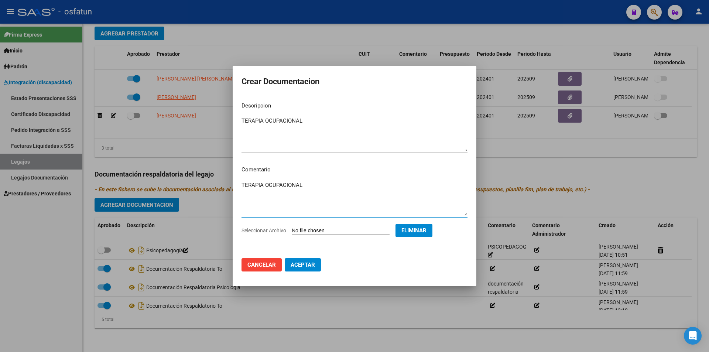
click at [306, 266] on span "Aceptar" at bounding box center [303, 264] width 24 height 7
checkbox input "false"
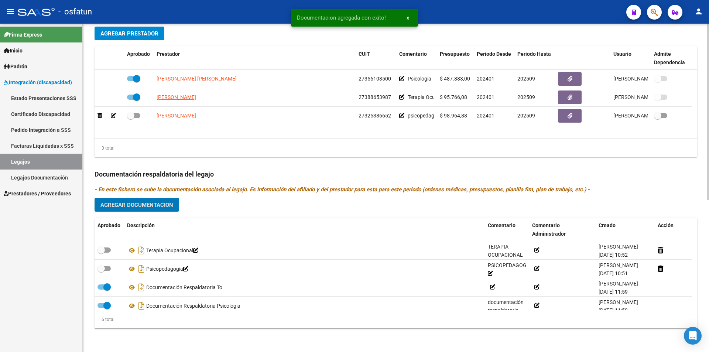
click at [155, 202] on span "Agregar Documentacion" at bounding box center [136, 205] width 73 height 7
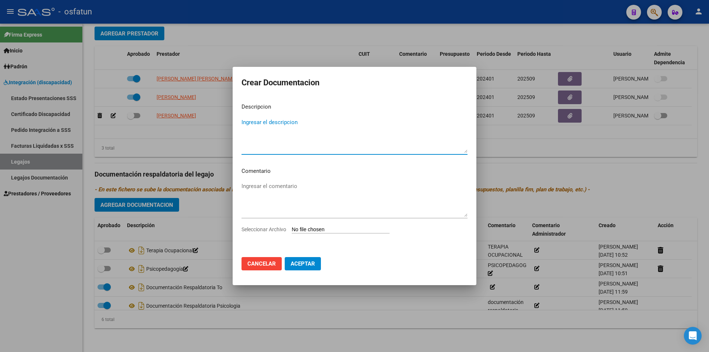
click at [341, 232] on input "Seleccionar Archivo" at bounding box center [341, 229] width 98 height 7
type input "C:\fakepath\INTEGRACION-CUIL_20583085166-ROMAGNANO_THOMAS-DESDE_202510-HASTA_20…"
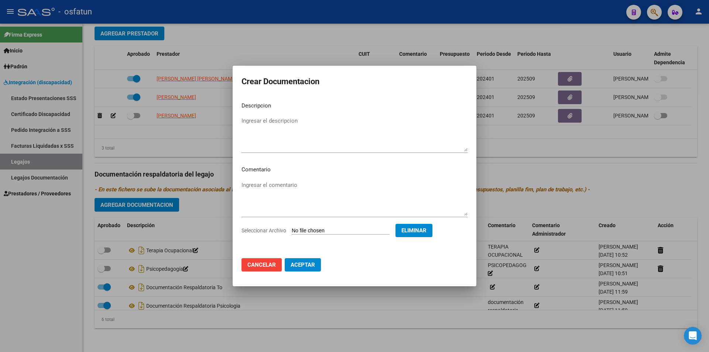
click at [295, 120] on textarea "Ingresar el descripcion" at bounding box center [355, 134] width 226 height 35
paste textarea "PSICOLOGIA"
type textarea "PSICOLOGIA"
click at [288, 177] on mat-dialog-content "Descripcion PSICOLOGIA Ingresar el descripcion Comentario Ingresar el comentari…" at bounding box center [355, 174] width 244 height 157
click at [287, 182] on textarea "Ingresar el comentario" at bounding box center [355, 198] width 226 height 35
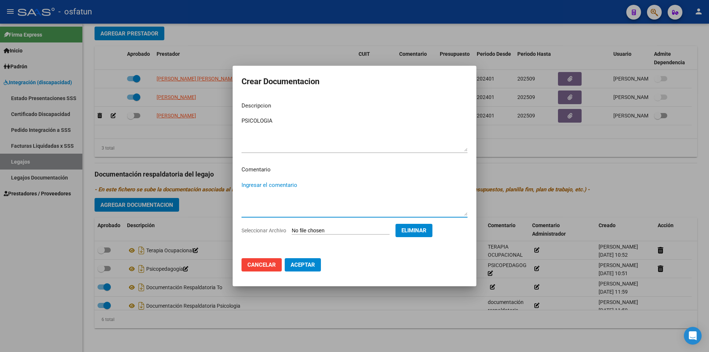
paste textarea "PSICOLOGIA"
type textarea "PSICOLOGIA"
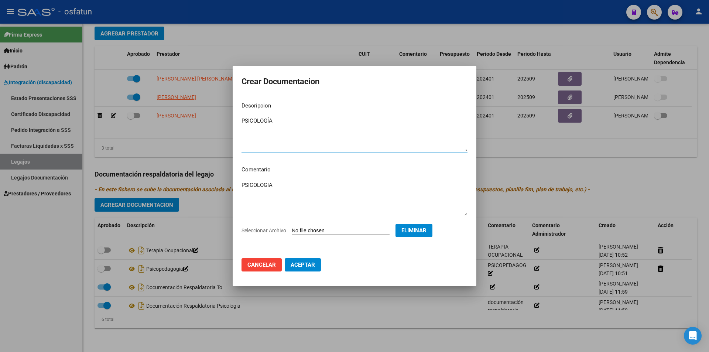
type textarea "PSICOLOGÍA"
click at [317, 198] on textarea "PSICOLOGÍA" at bounding box center [355, 198] width 226 height 35
type textarea "PSICOLOGÍA"
click at [307, 270] on button "Aceptar" at bounding box center [303, 264] width 36 height 13
checkbox input "false"
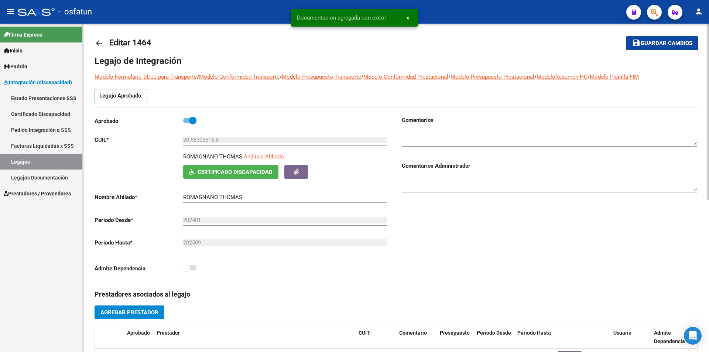
scroll to position [0, 0]
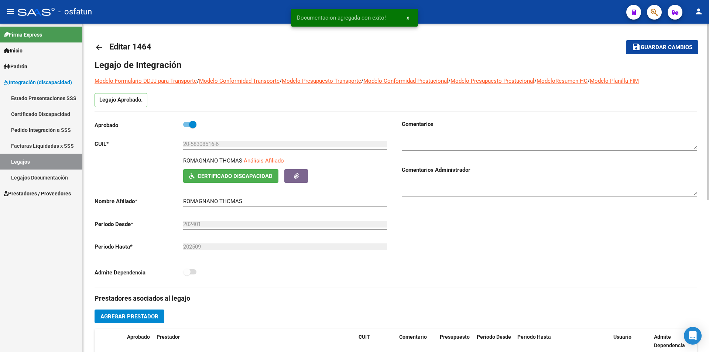
click at [648, 47] on span "Guardar cambios" at bounding box center [667, 47] width 52 height 7
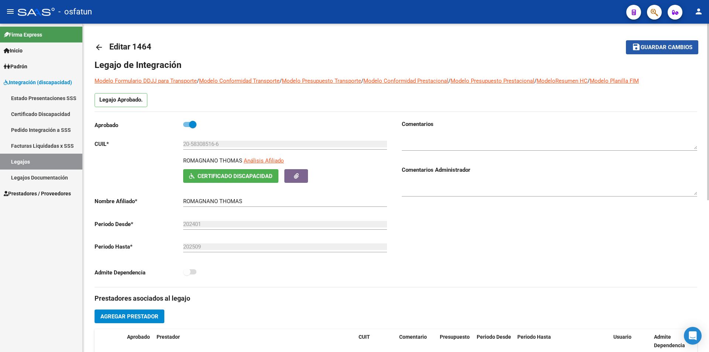
click at [635, 48] on mat-icon "save" at bounding box center [636, 46] width 9 height 9
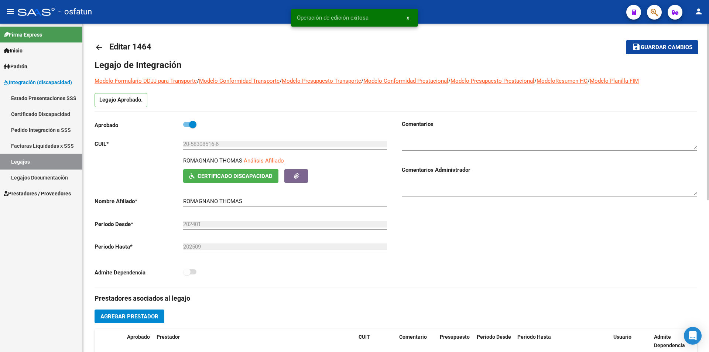
click at [101, 49] on mat-icon "arrow_back" at bounding box center [99, 47] width 9 height 9
